Goal: Find contact information: Find contact information

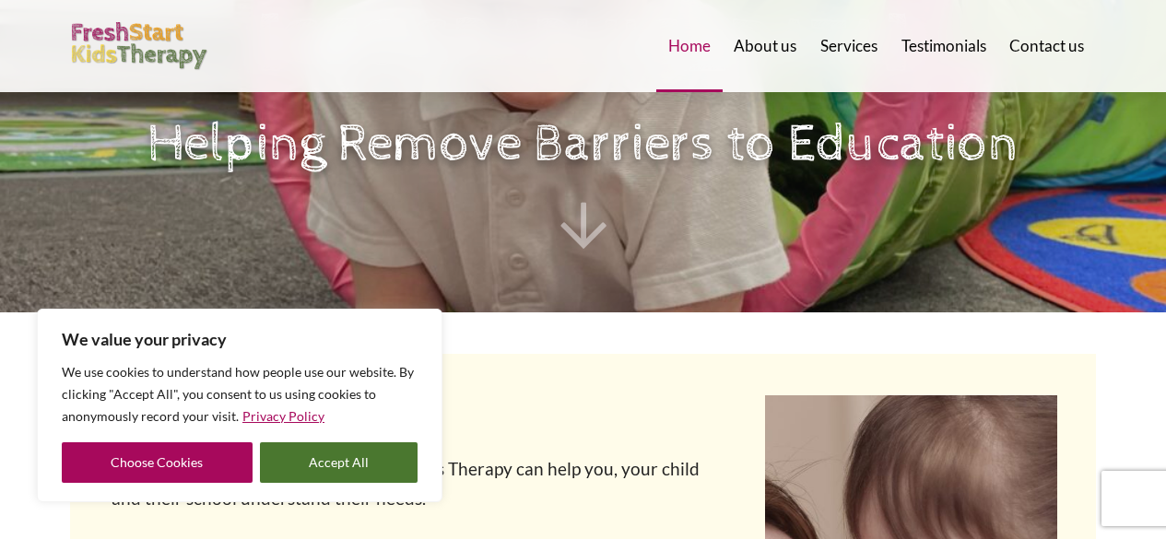
scroll to position [267, 0]
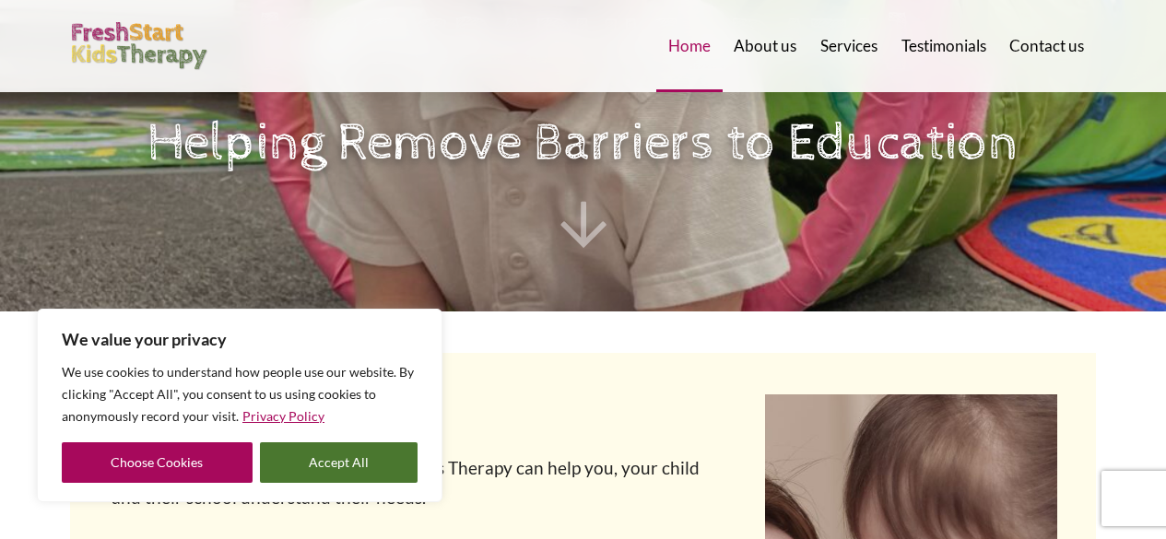
click at [337, 460] on button "Accept All" at bounding box center [339, 462] width 159 height 41
checkbox input "true"
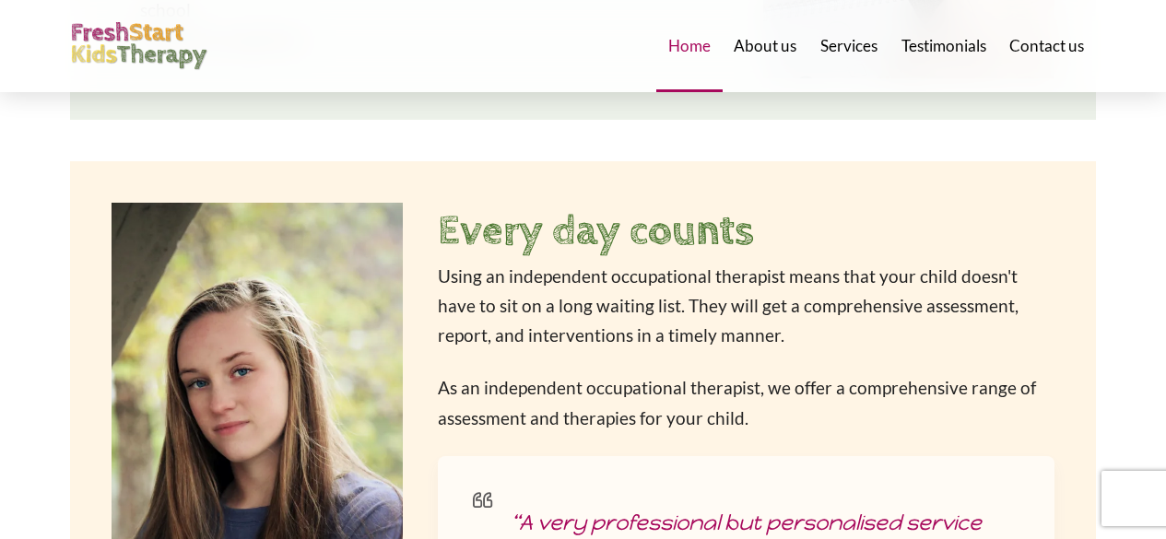
scroll to position [2447, 0]
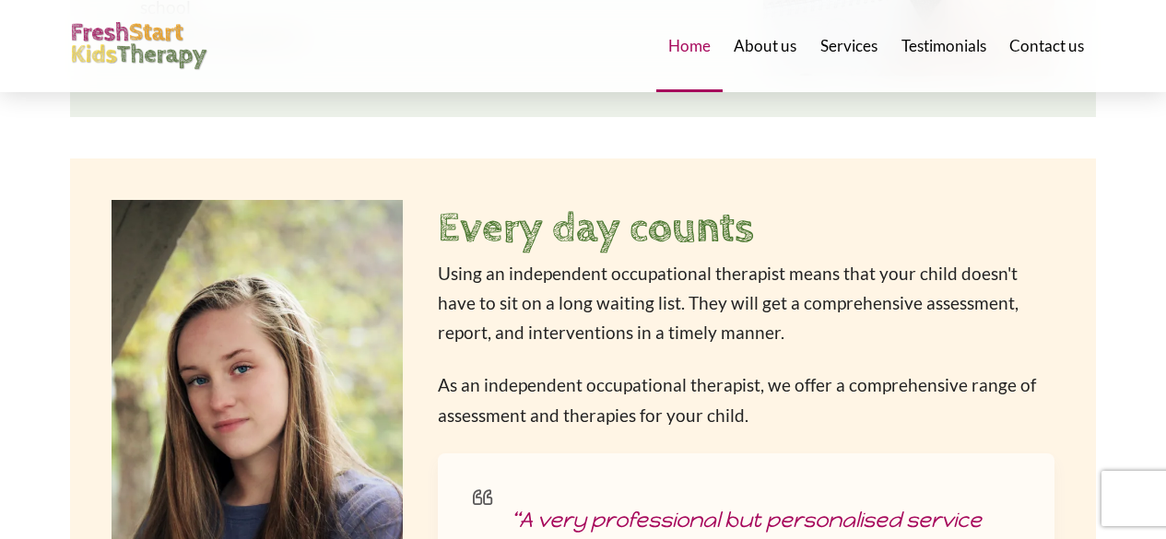
click at [1052, 38] on span "Contact us" at bounding box center [1046, 46] width 75 height 16
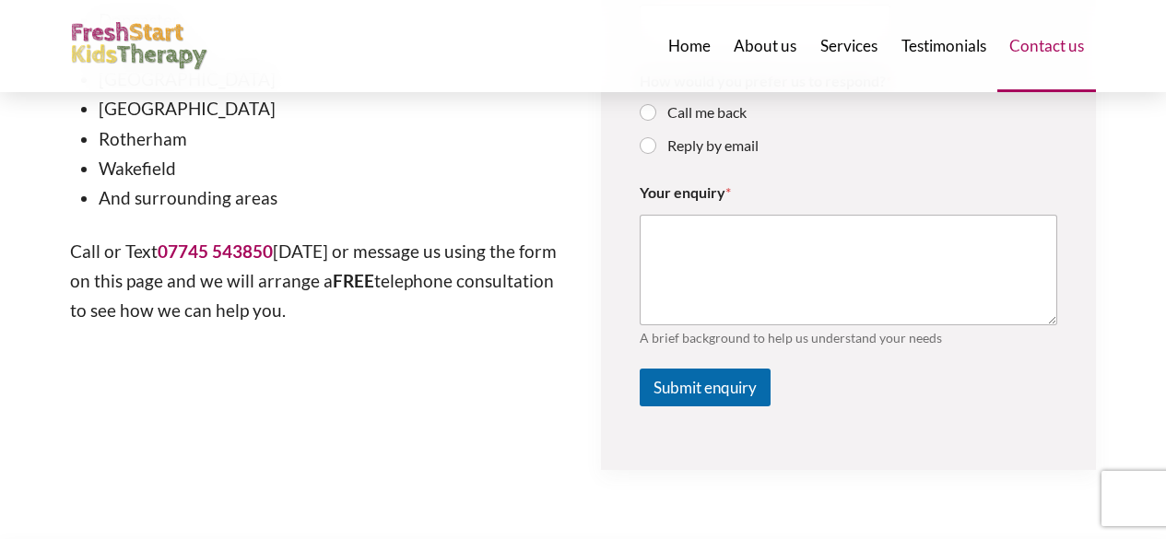
scroll to position [739, 0]
